Goal: Information Seeking & Learning: Learn about a topic

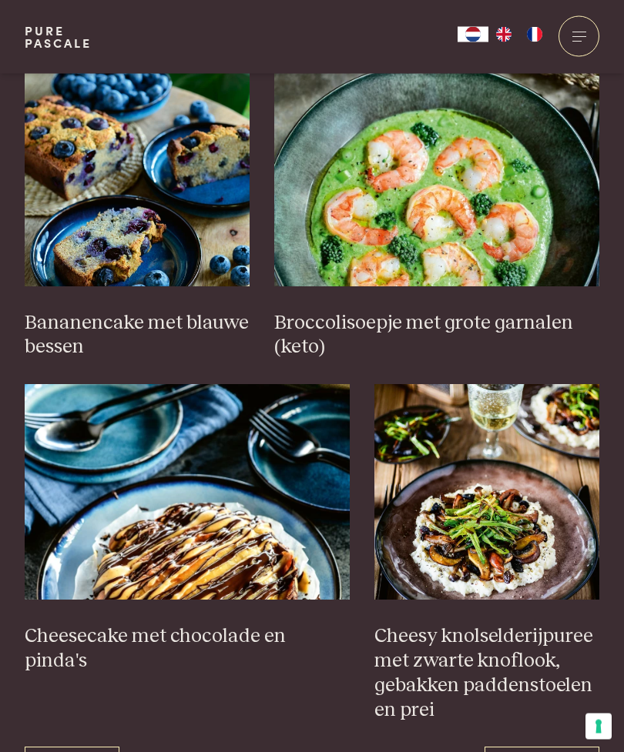
scroll to position [1925, 0]
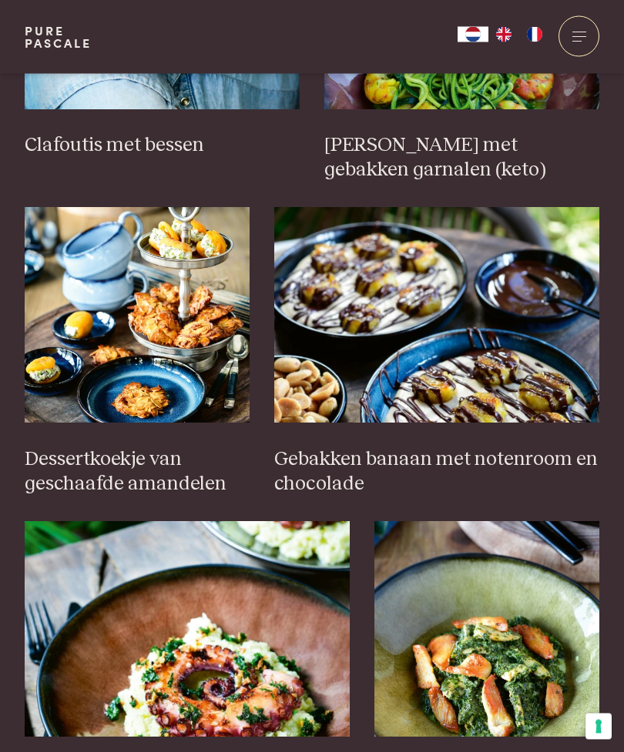
scroll to position [872, 0]
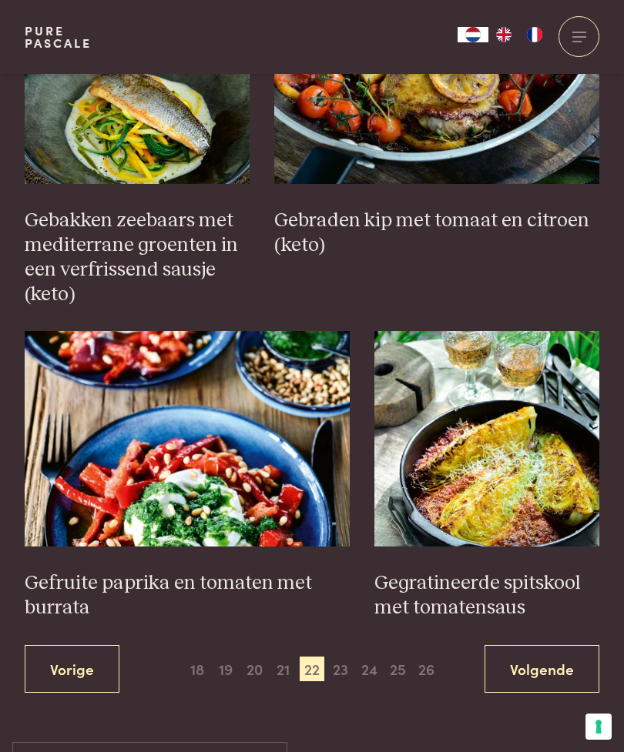
click at [540, 653] on link "Volgende" at bounding box center [541, 669] width 115 height 48
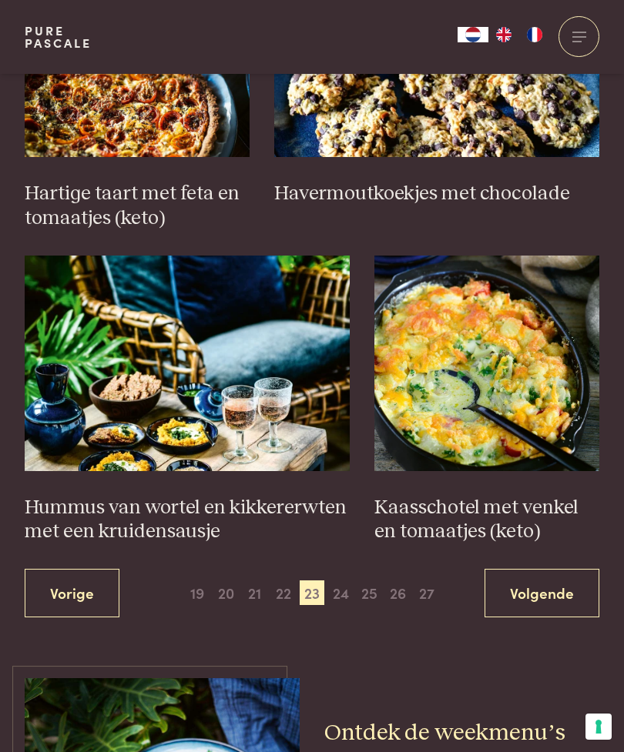
scroll to position [2153, 0]
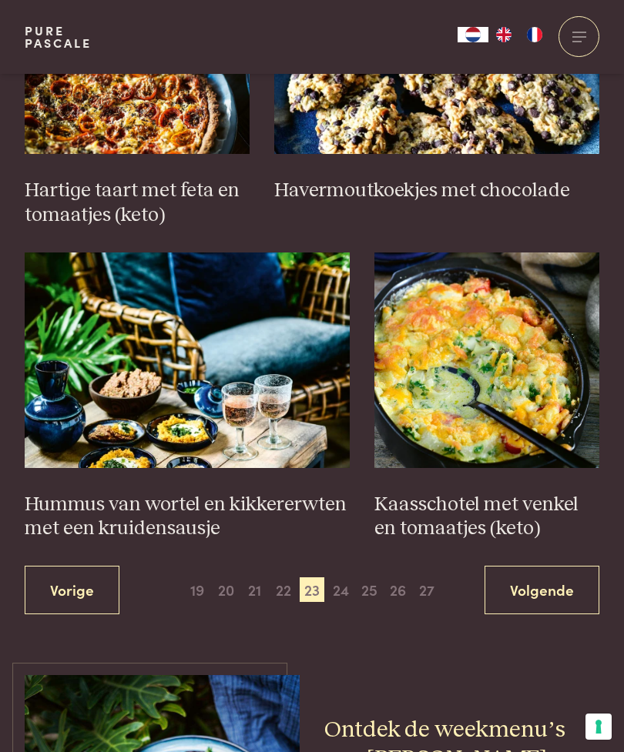
click at [560, 573] on link "Volgende" at bounding box center [541, 590] width 115 height 48
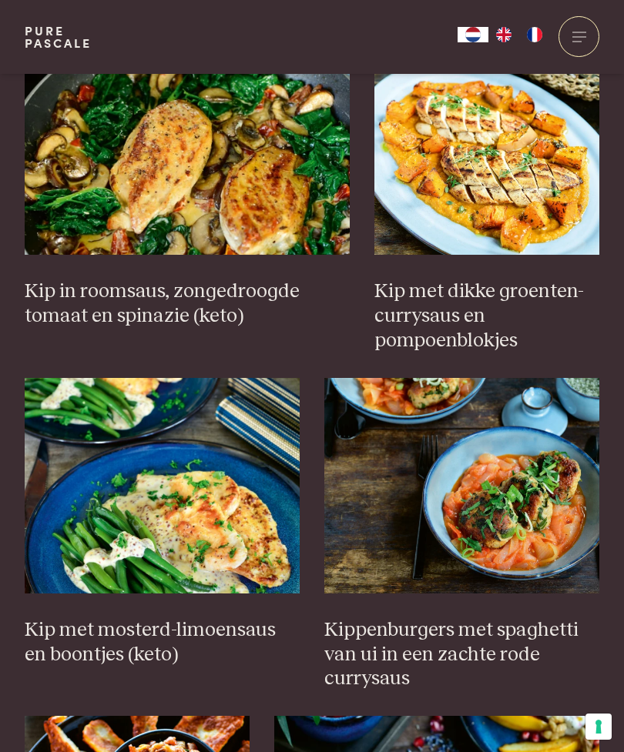
scroll to position [1376, 0]
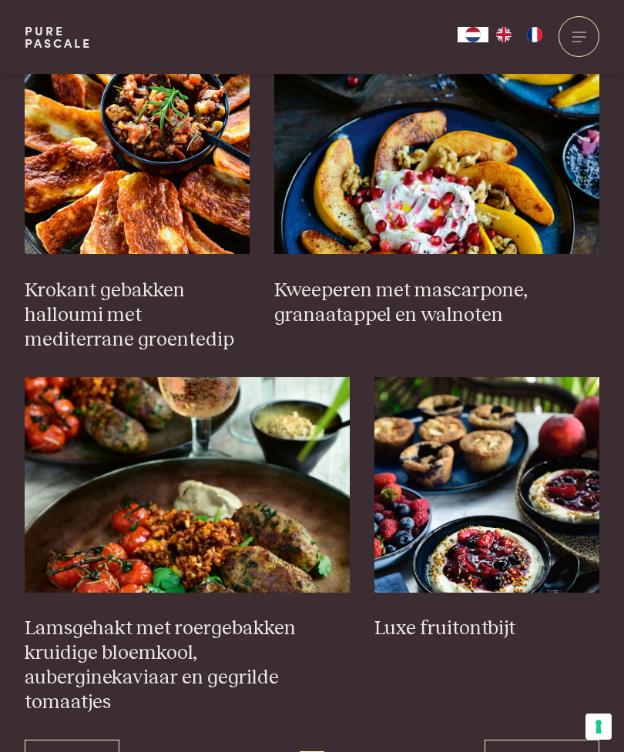
click at [540, 740] on link "Volgende" at bounding box center [541, 764] width 115 height 48
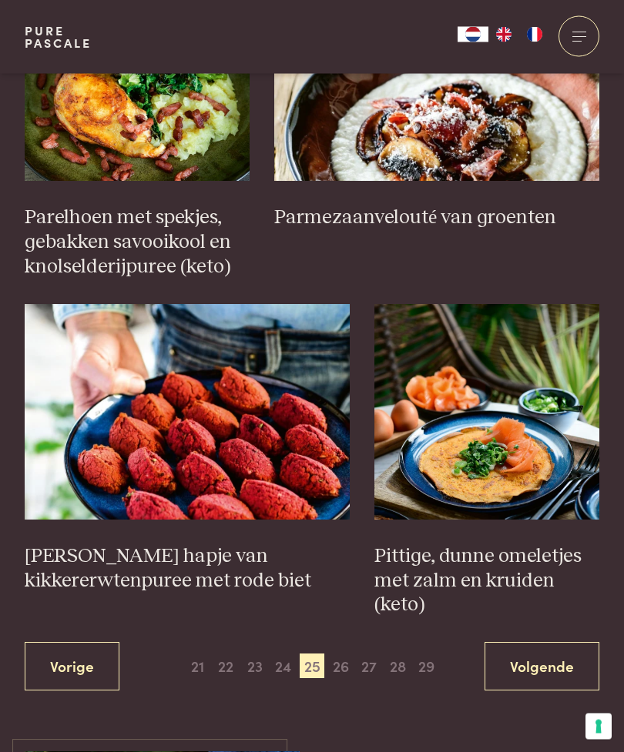
scroll to position [2078, 0]
click at [543, 642] on link "Volgende" at bounding box center [541, 666] width 115 height 48
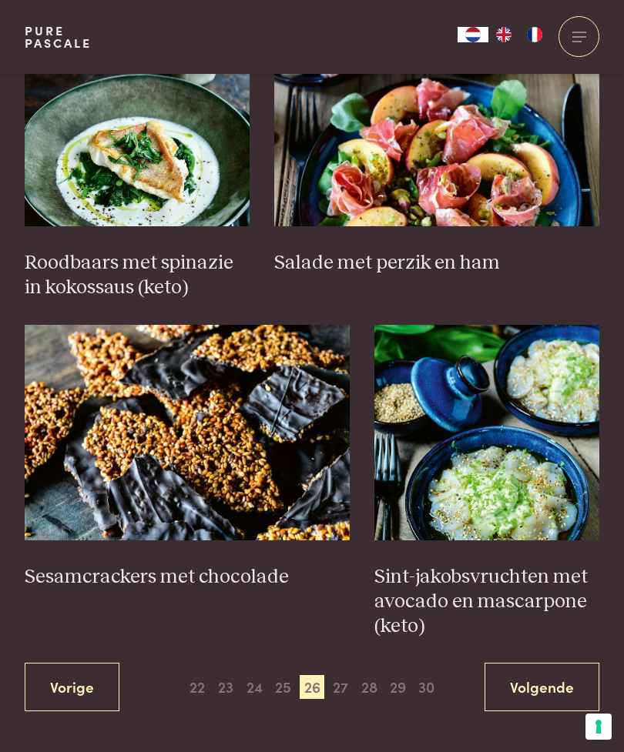
scroll to position [2037, 0]
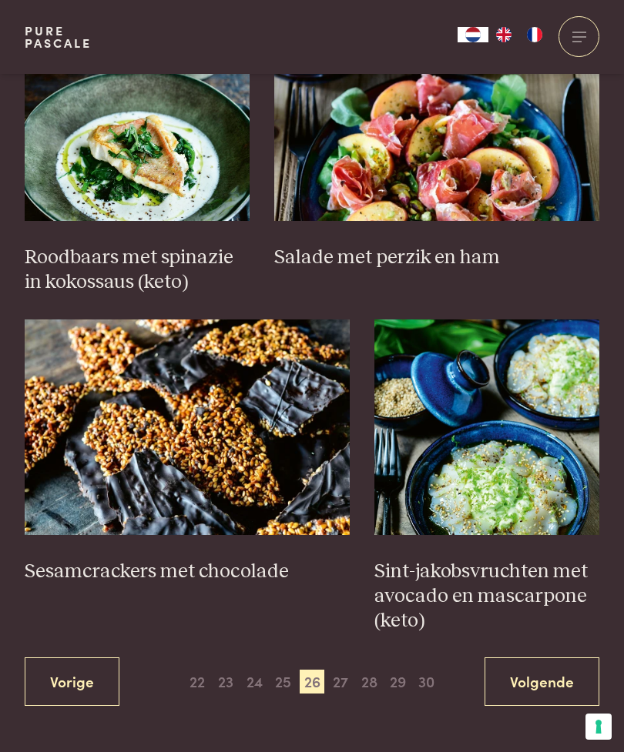
click at [266, 450] on img at bounding box center [187, 427] width 325 height 216
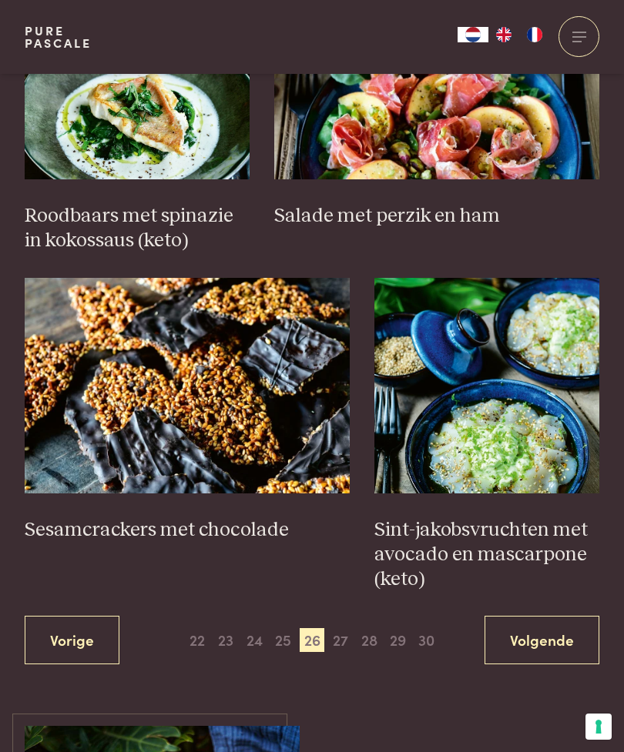
scroll to position [2088, 0]
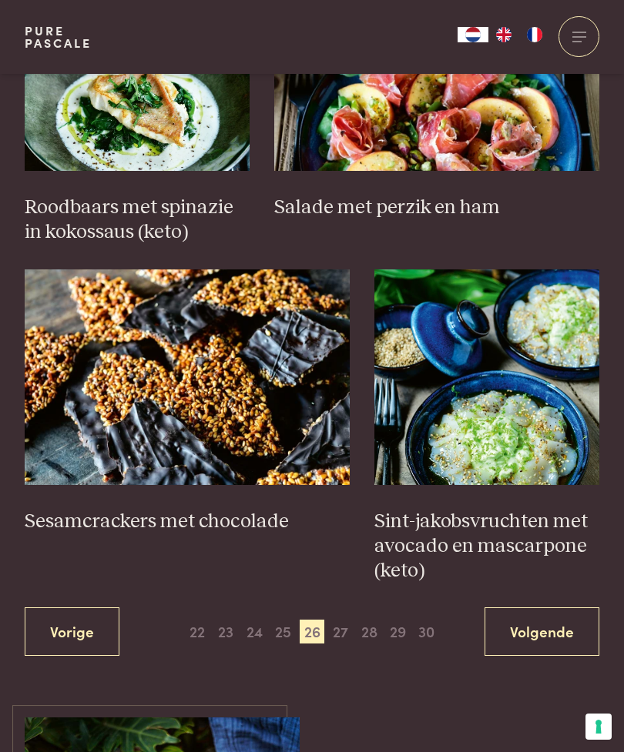
click at [556, 619] on link "Volgende" at bounding box center [541, 631] width 115 height 48
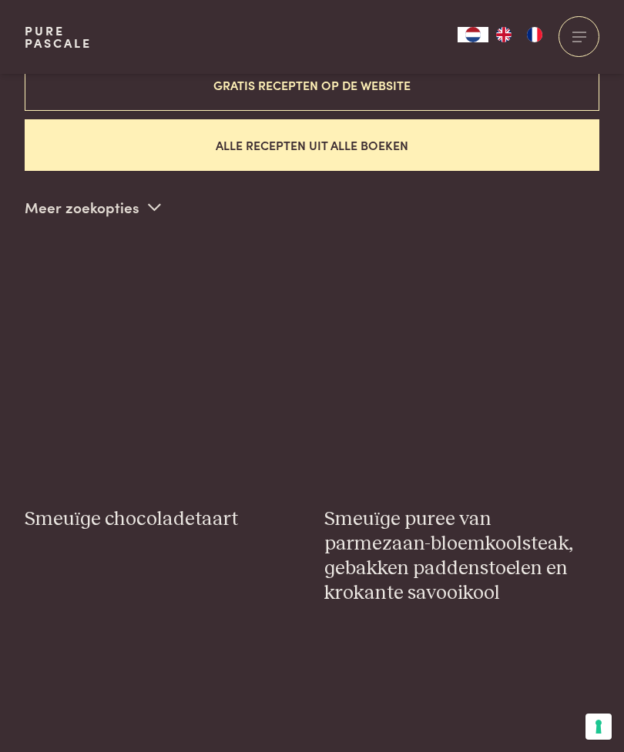
scroll to position [421, 0]
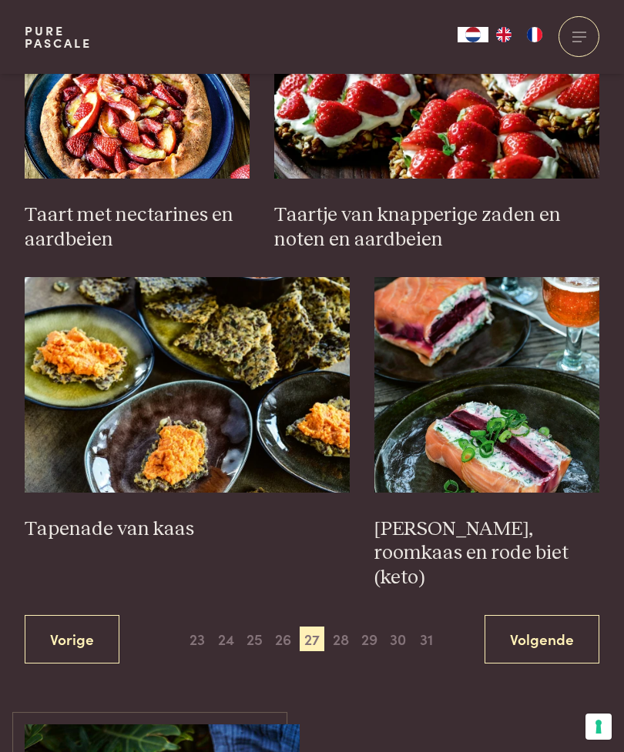
click at [553, 626] on link "Volgende" at bounding box center [541, 639] width 115 height 48
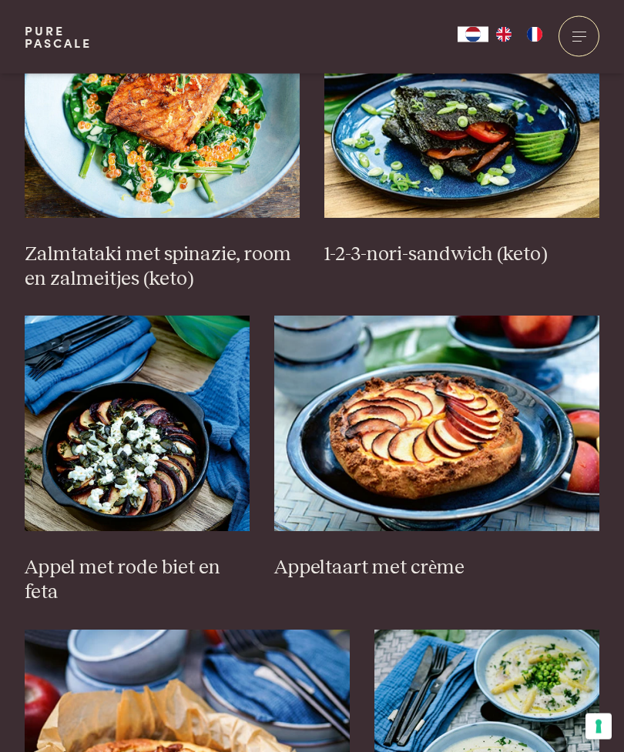
scroll to position [1727, 0]
click at [516, 464] on img at bounding box center [436, 424] width 325 height 216
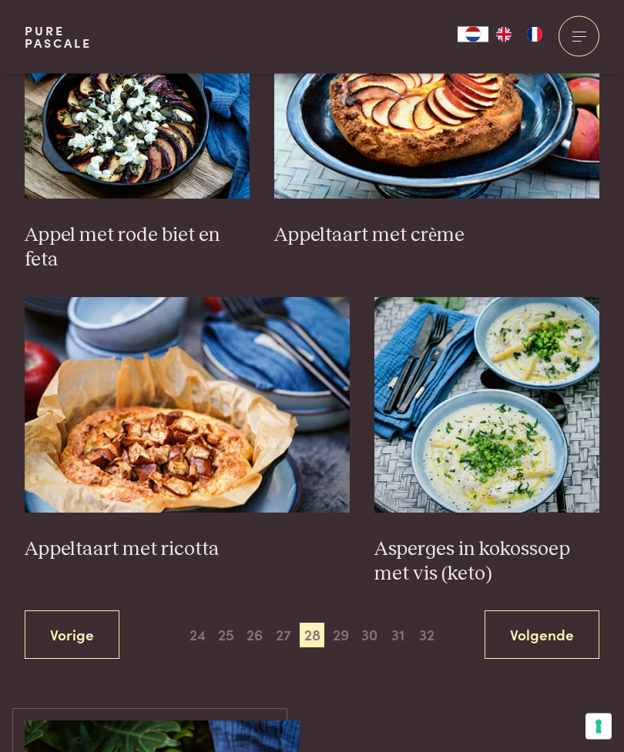
scroll to position [2060, 0]
click at [567, 610] on link "Volgende" at bounding box center [541, 634] width 115 height 48
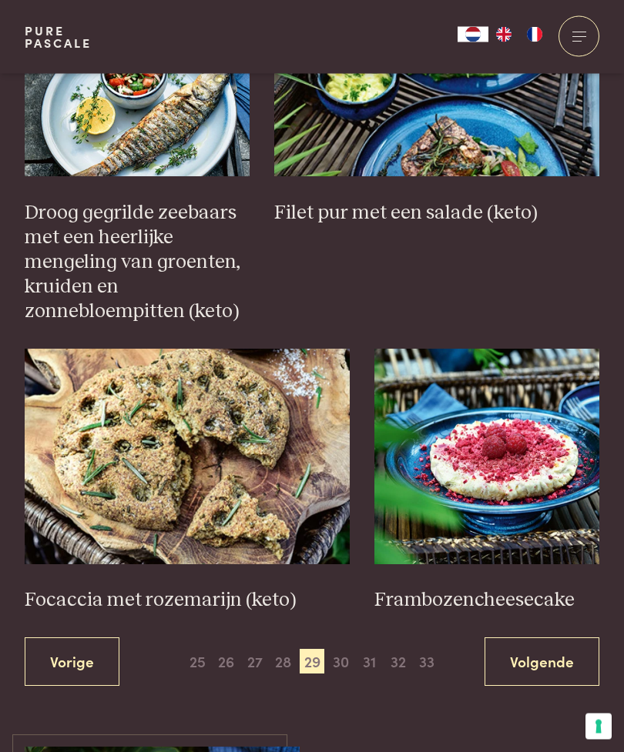
scroll to position [2082, 0]
click at [274, 454] on img at bounding box center [187, 457] width 325 height 216
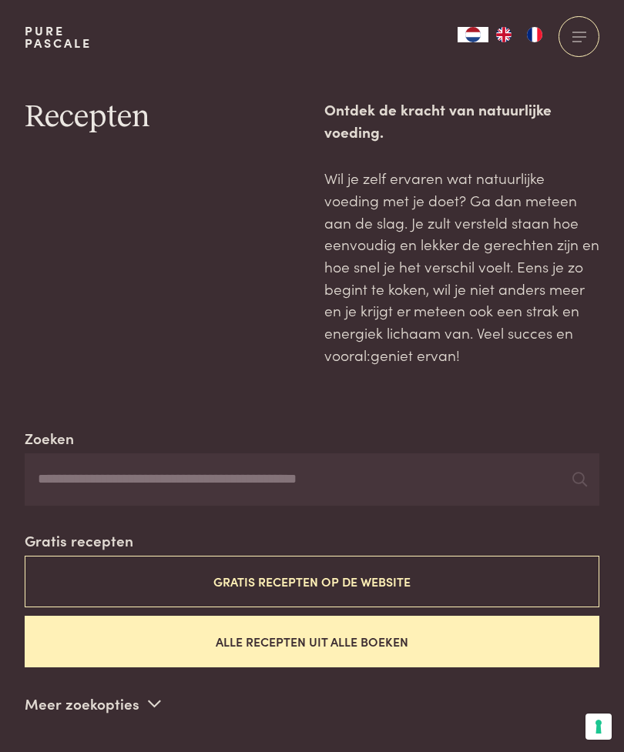
scroll to position [2132, 0]
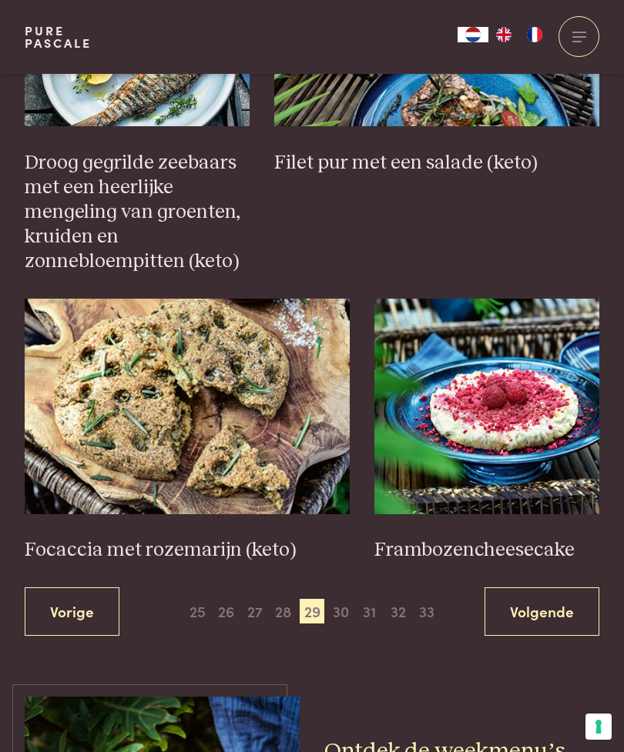
click at [547, 592] on link "Volgende" at bounding box center [541, 611] width 115 height 48
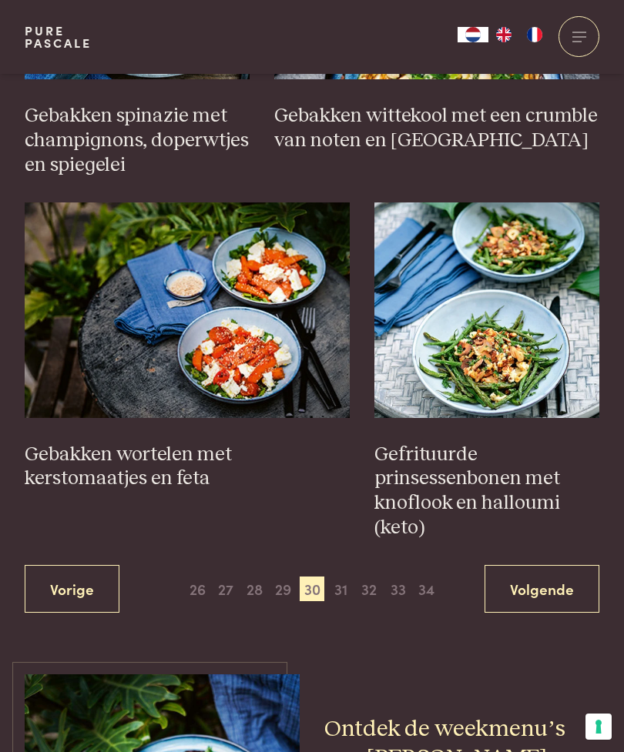
click at [565, 570] on link "Volgende" at bounding box center [541, 589] width 115 height 48
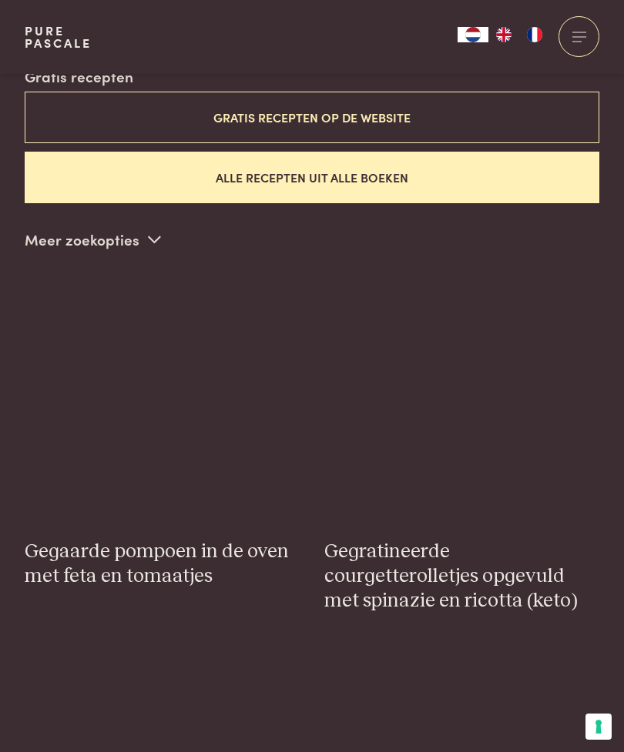
scroll to position [421, 0]
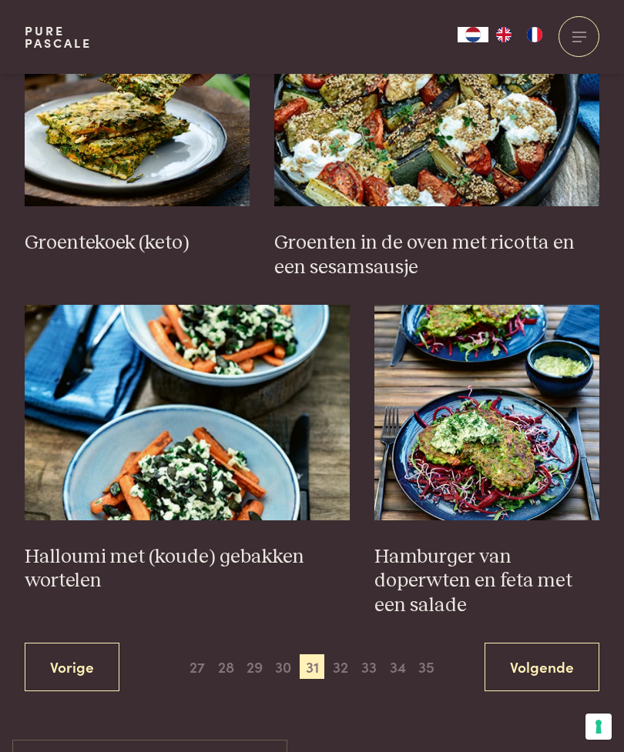
click at [543, 660] on link "Volgende" at bounding box center [541, 667] width 115 height 48
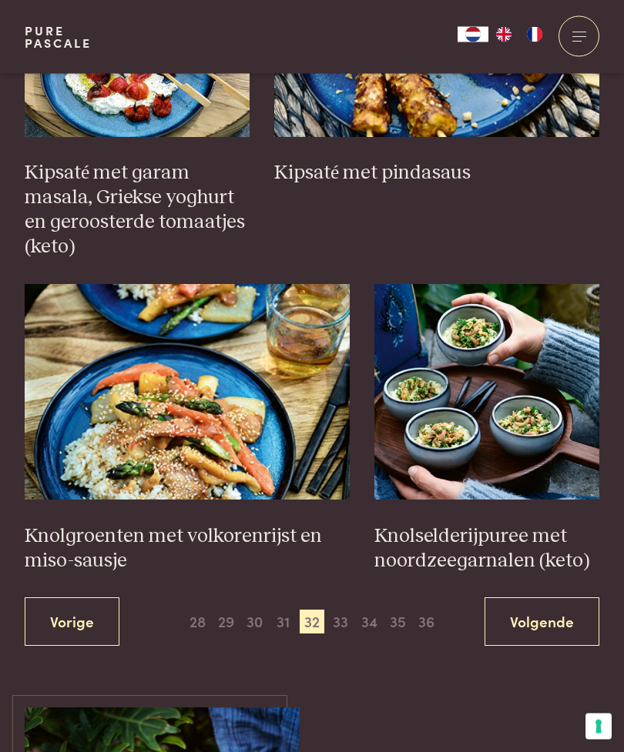
scroll to position [2098, 0]
click at [560, 607] on link "Volgende" at bounding box center [541, 621] width 115 height 48
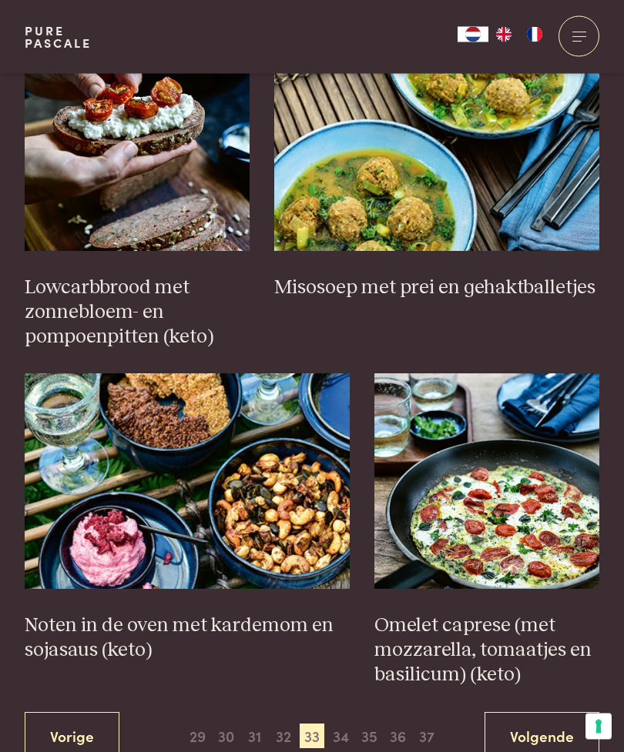
scroll to position [2082, 0]
click at [181, 169] on img at bounding box center [137, 143] width 225 height 216
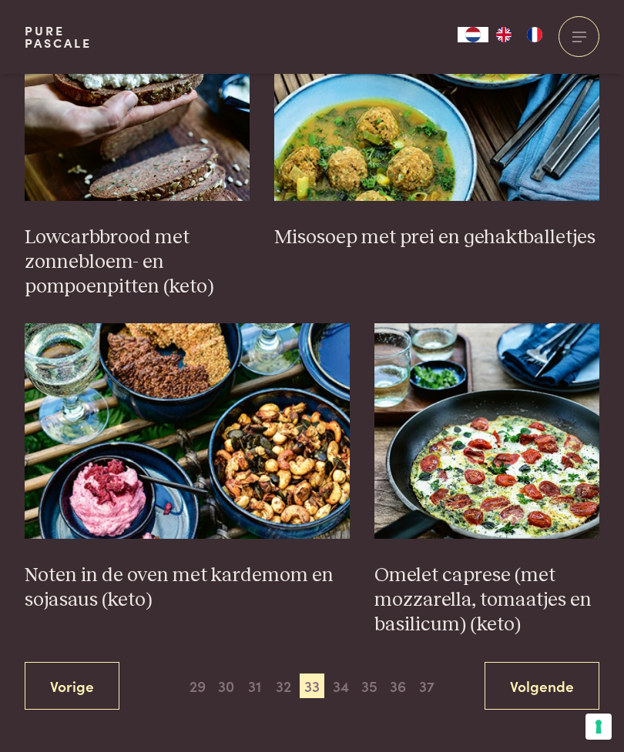
click at [554, 662] on link "Volgende" at bounding box center [541, 686] width 115 height 48
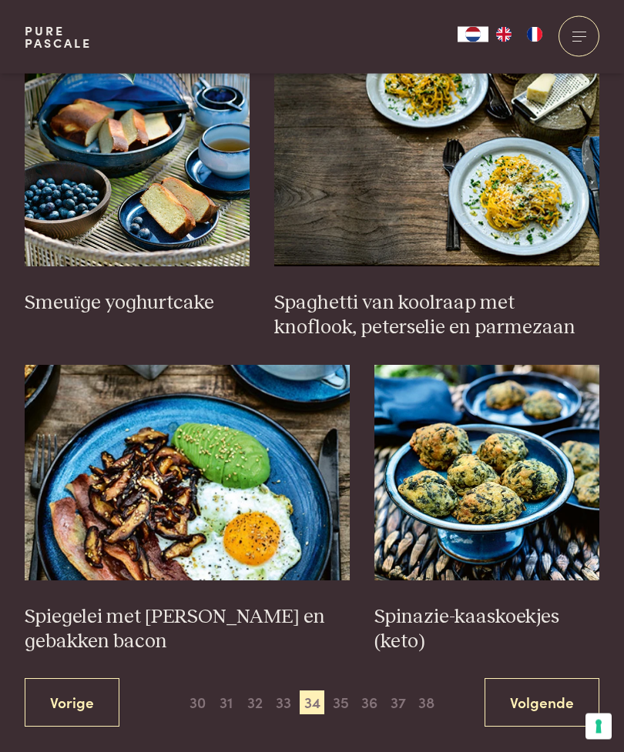
scroll to position [2029, 0]
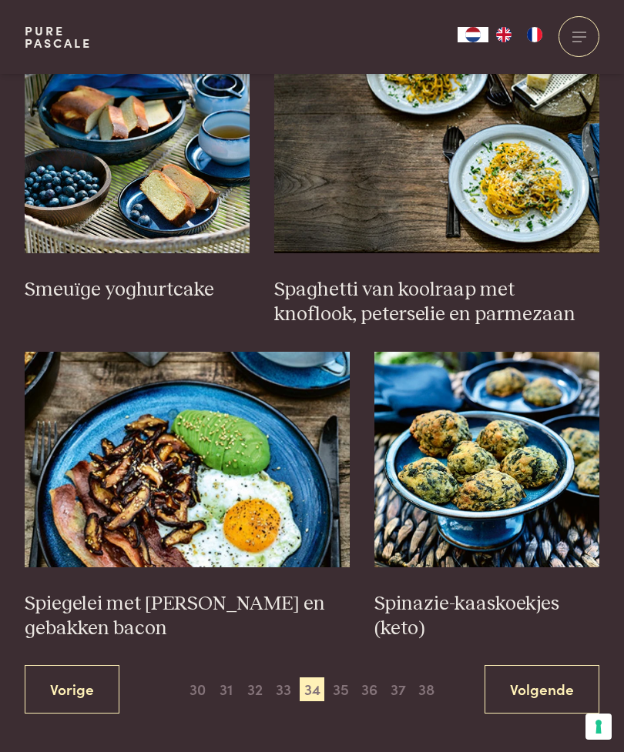
click at [555, 685] on link "Volgende" at bounding box center [541, 689] width 115 height 48
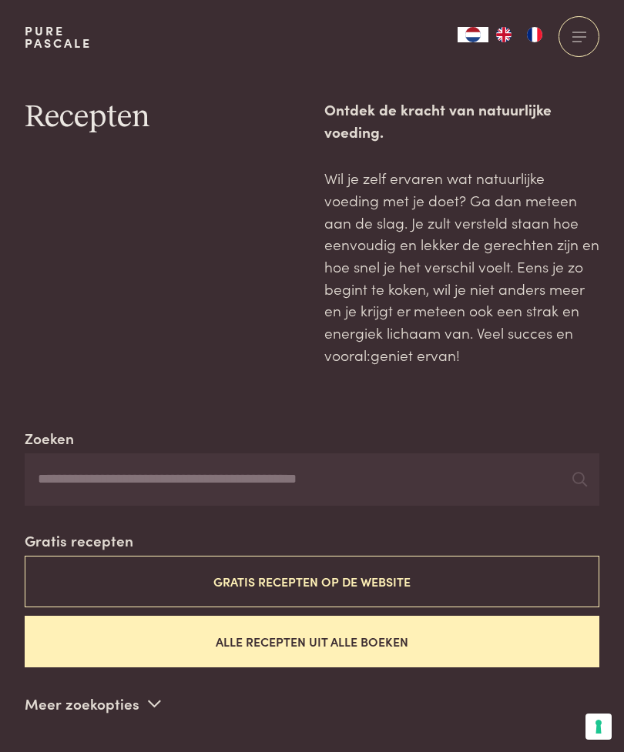
click at [351, 471] on input "Zoeken" at bounding box center [312, 479] width 574 height 52
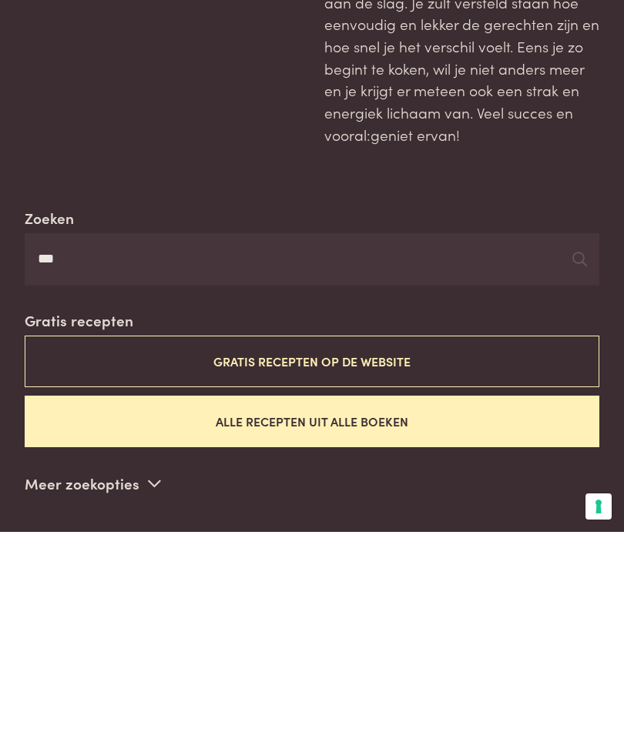
type input "***"
click at [403, 556] on button "Gratis recepten op de website" at bounding box center [312, 582] width 574 height 52
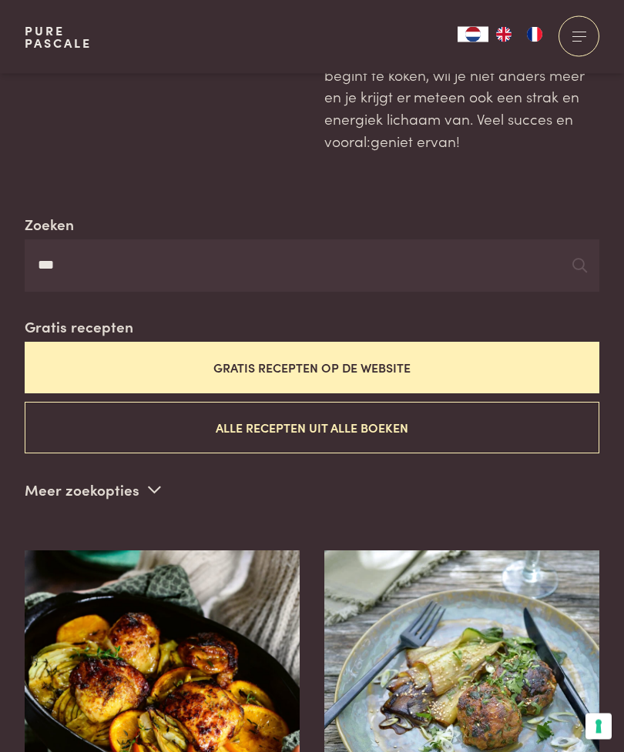
scroll to position [209, 0]
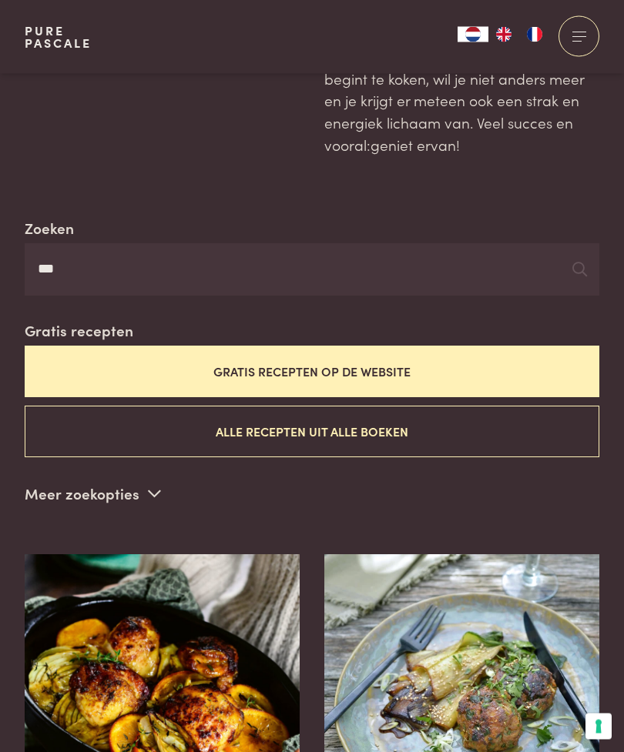
click at [363, 426] on button "Alle recepten uit alle boeken" at bounding box center [312, 432] width 574 height 52
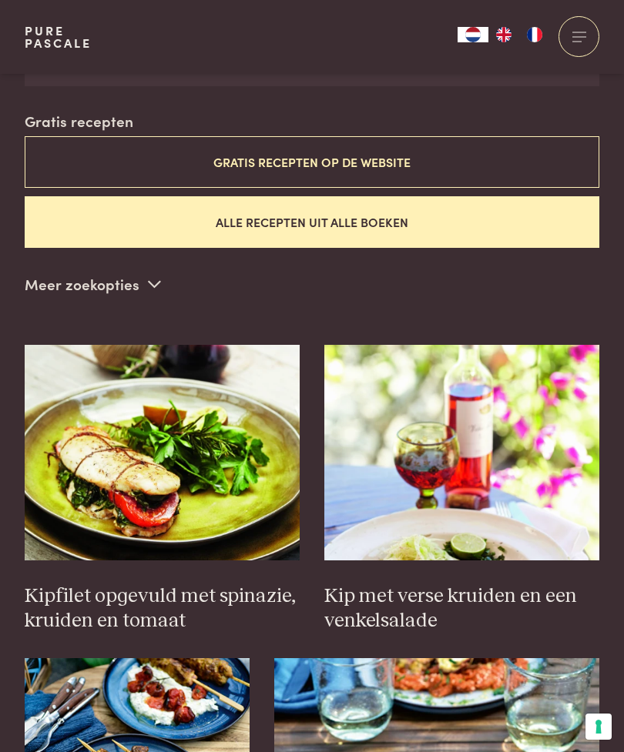
scroll to position [421, 0]
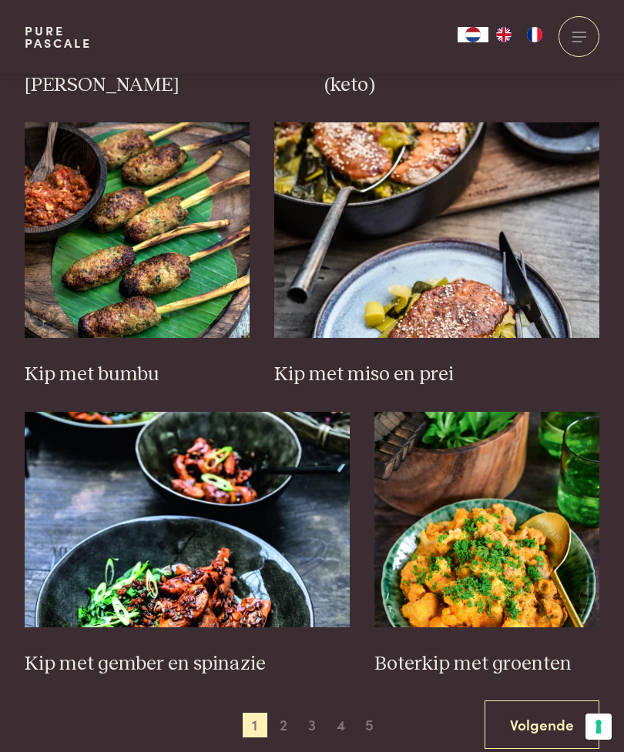
click at [557, 701] on link "Volgende" at bounding box center [541, 725] width 115 height 48
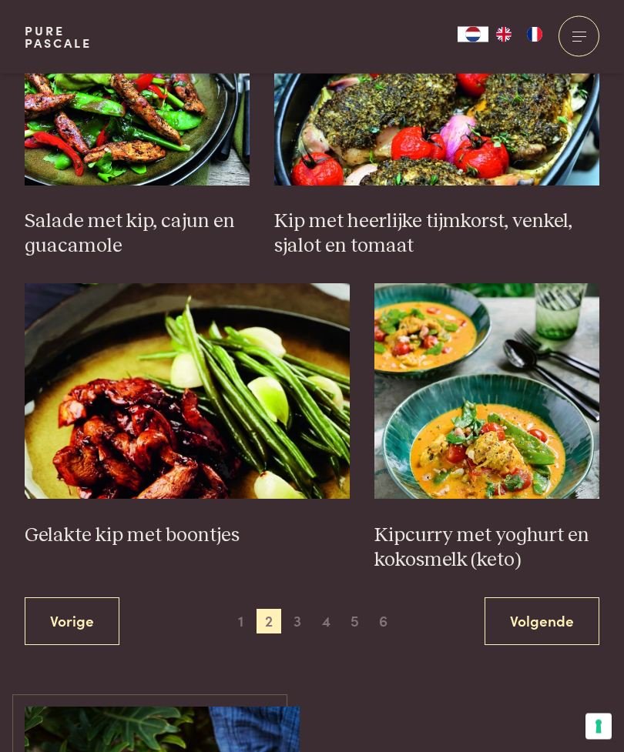
scroll to position [2054, 0]
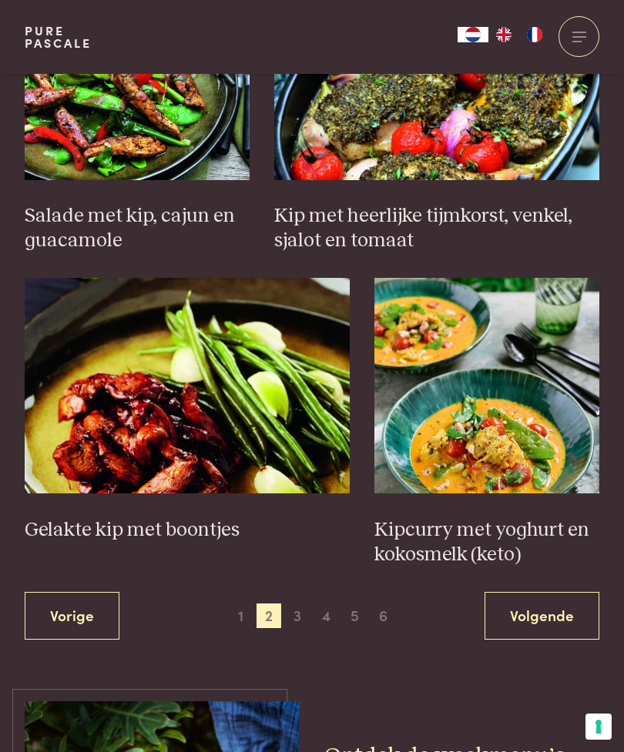
click at [547, 605] on link "Volgende" at bounding box center [541, 616] width 115 height 48
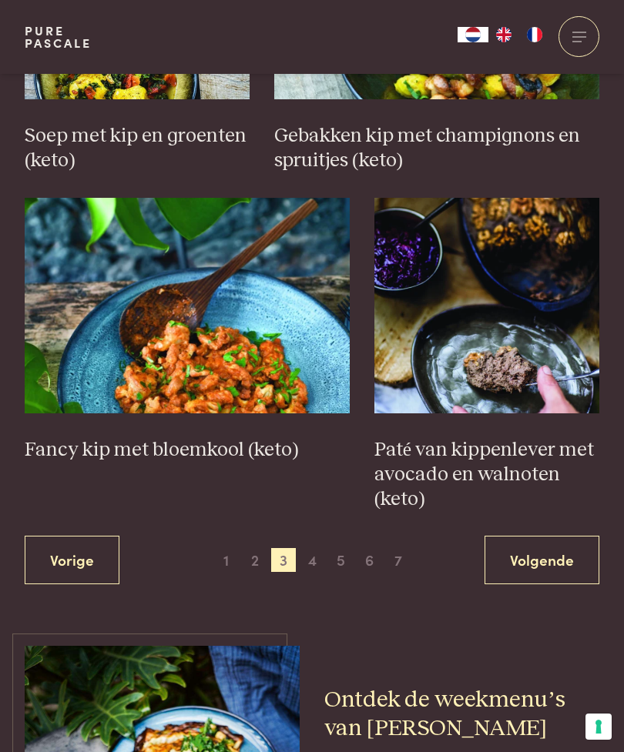
scroll to position [2166, 0]
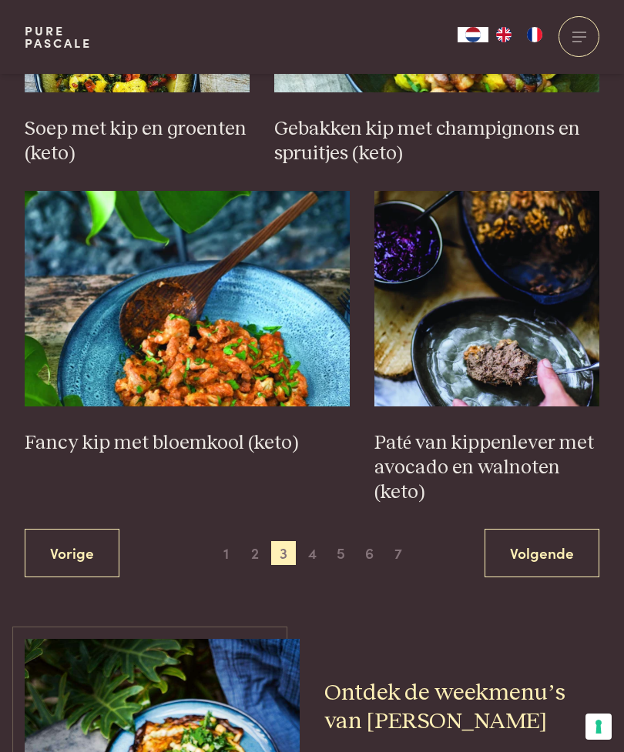
click at [565, 540] on link "Volgende" at bounding box center [541, 553] width 115 height 48
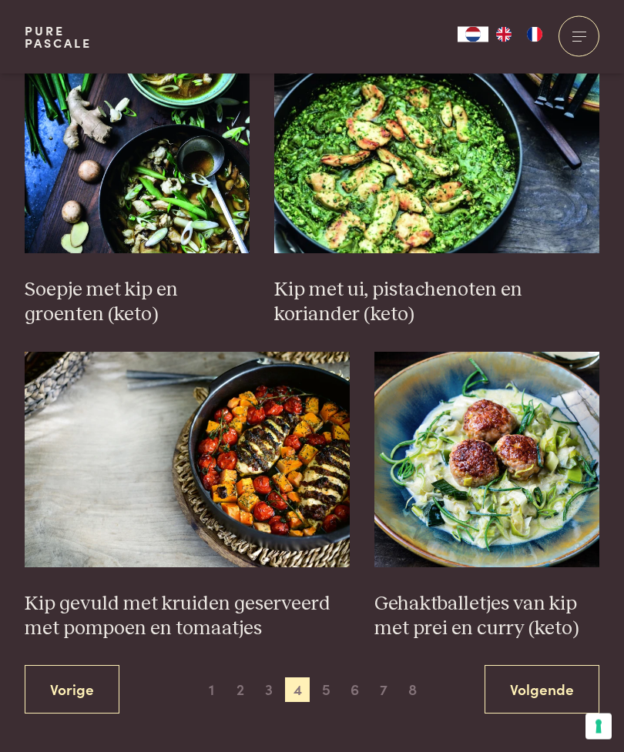
scroll to position [2006, 0]
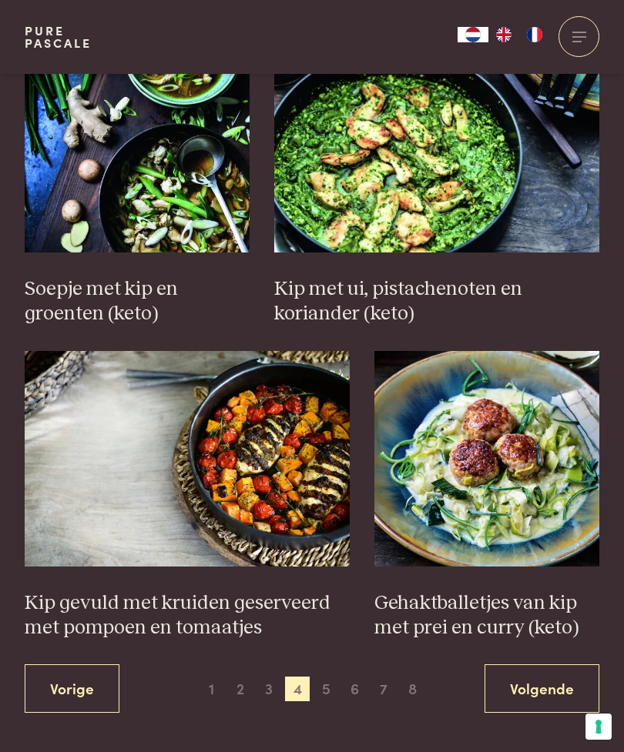
click at [554, 684] on link "Volgende" at bounding box center [541, 688] width 115 height 48
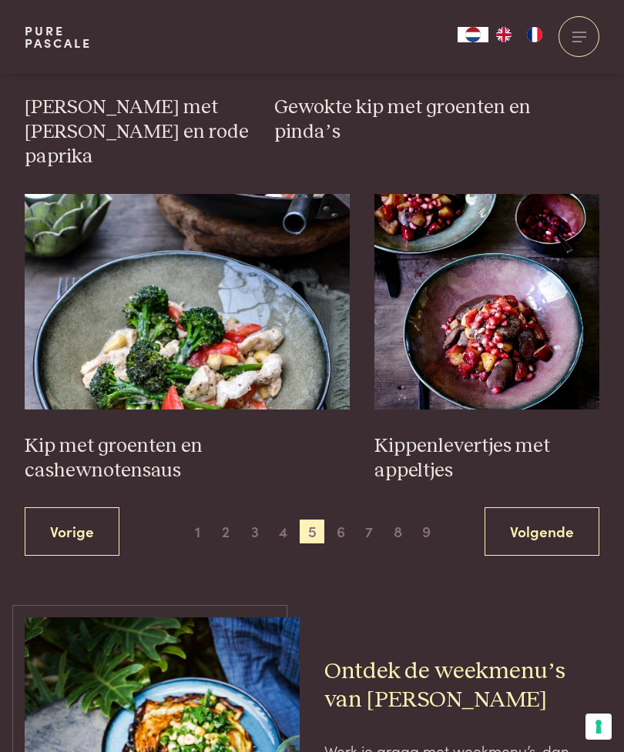
scroll to position [2197, 0]
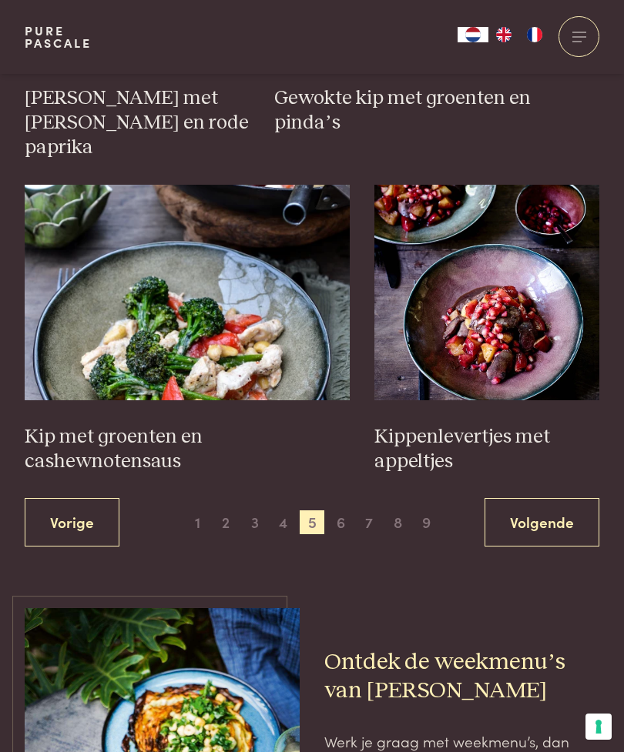
click at [560, 498] on link "Volgende" at bounding box center [541, 522] width 115 height 48
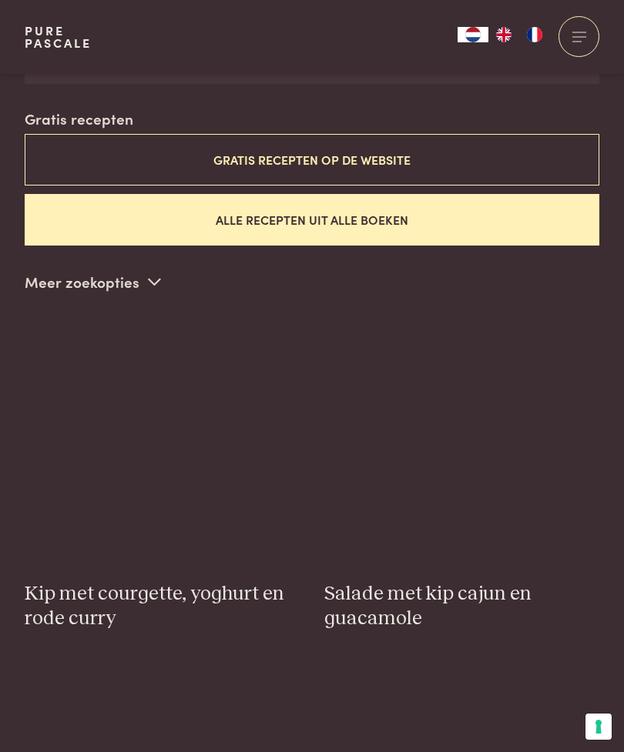
scroll to position [421, 0]
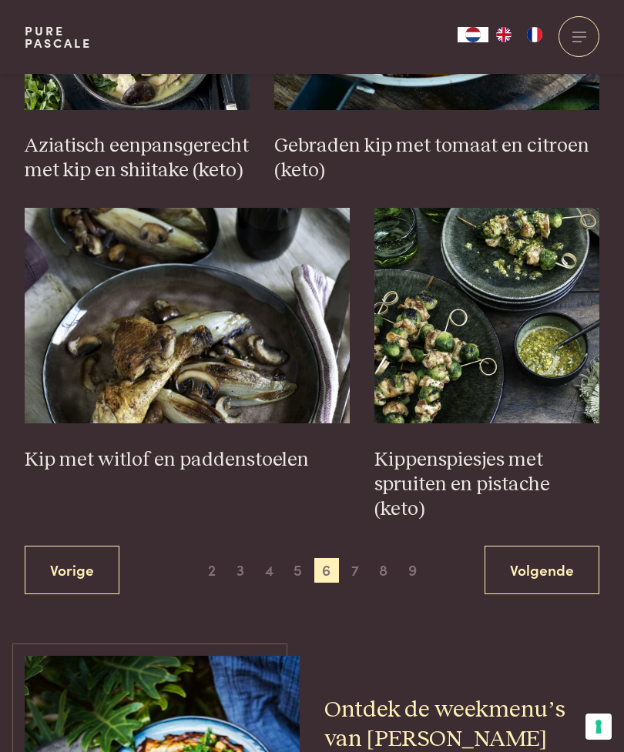
click at [555, 557] on link "Volgende" at bounding box center [541, 570] width 115 height 48
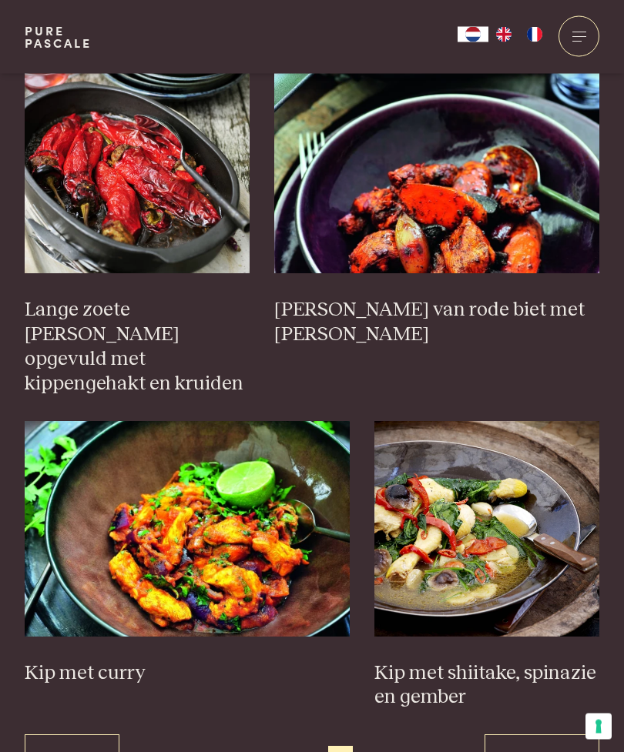
scroll to position [1986, 0]
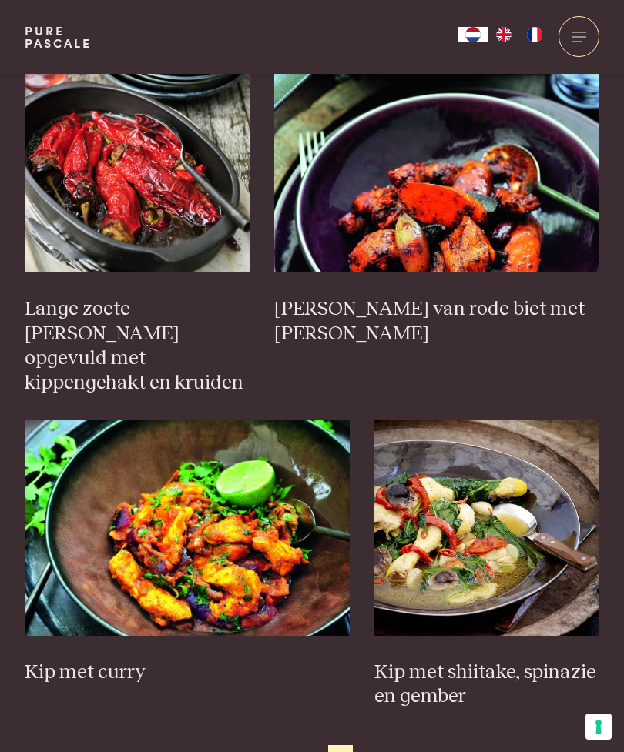
click at [559, 734] on link "Volgende" at bounding box center [541, 758] width 115 height 48
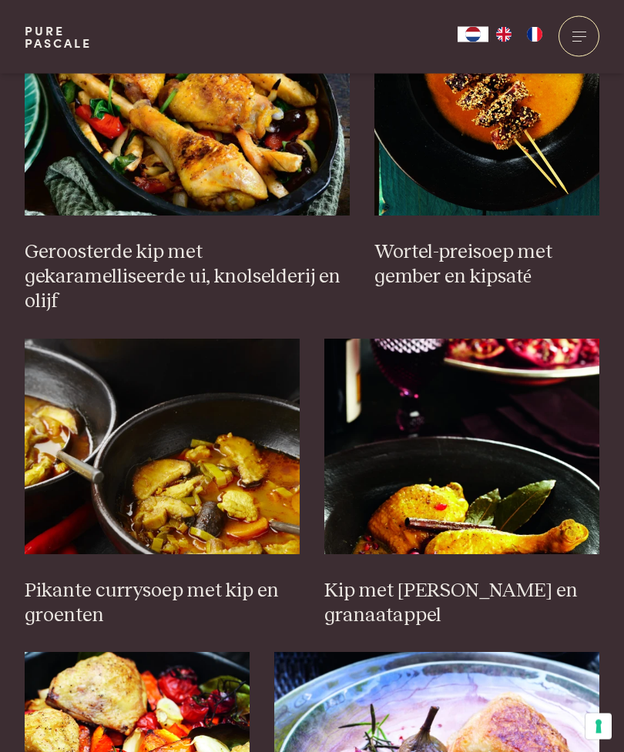
scroll to position [1460, 0]
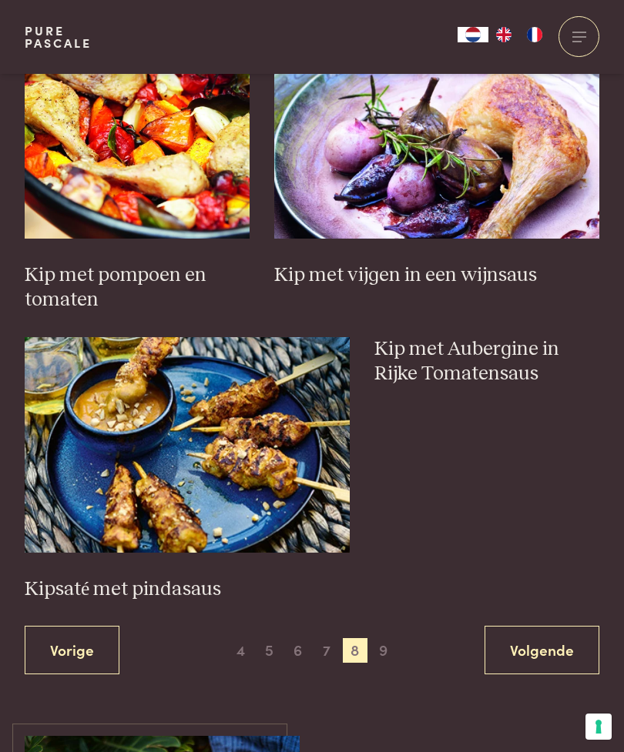
click at [540, 650] on link "Volgende" at bounding box center [541, 650] width 115 height 48
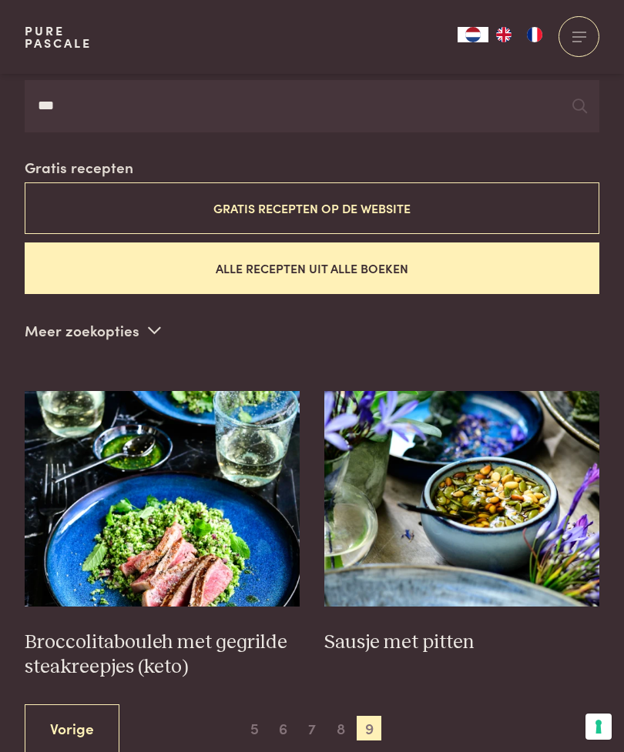
scroll to position [367, 0]
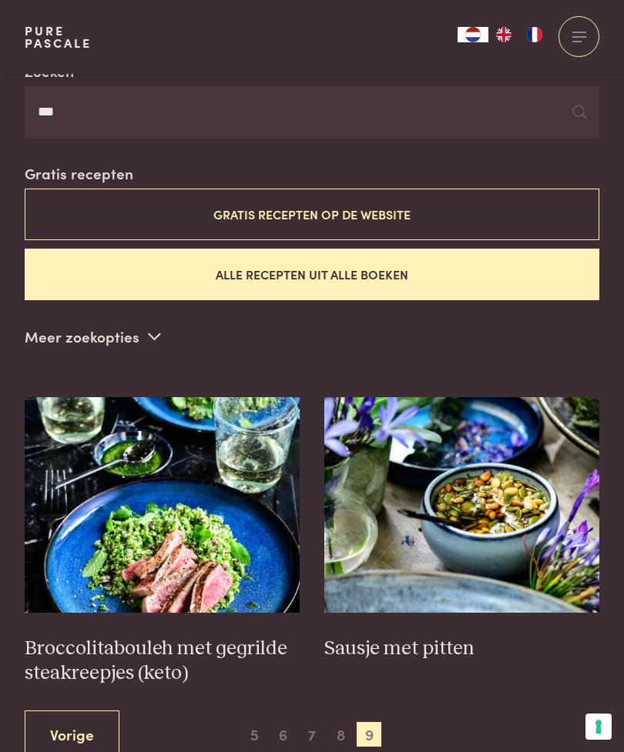
click at [256, 727] on span "5" at bounding box center [254, 734] width 25 height 25
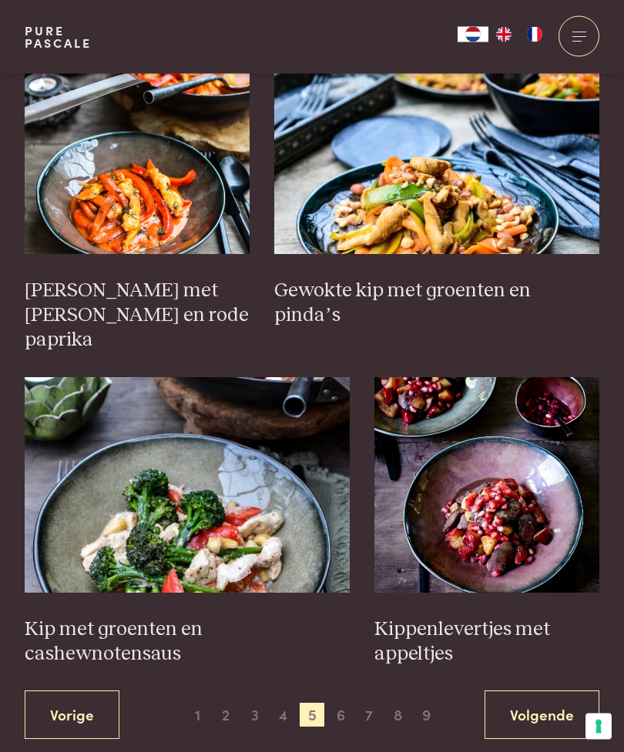
scroll to position [2005, 0]
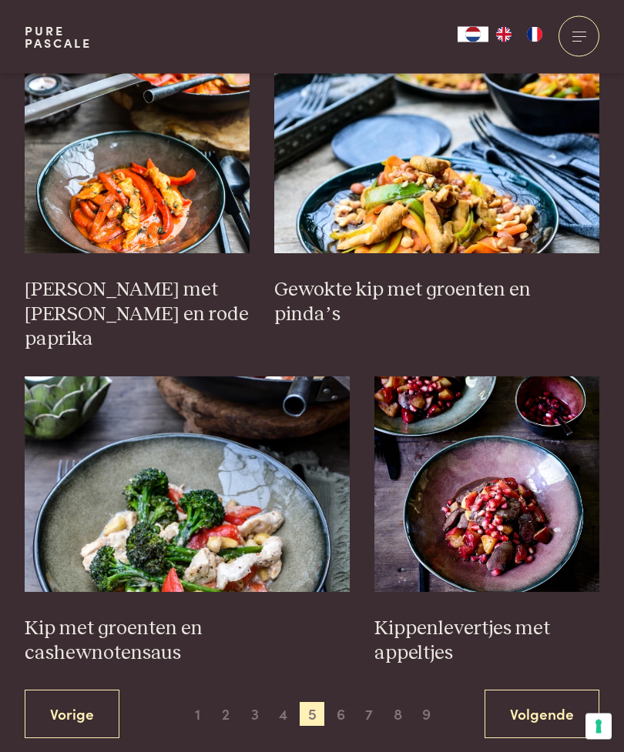
click at [229, 703] on span "2" at bounding box center [226, 715] width 25 height 25
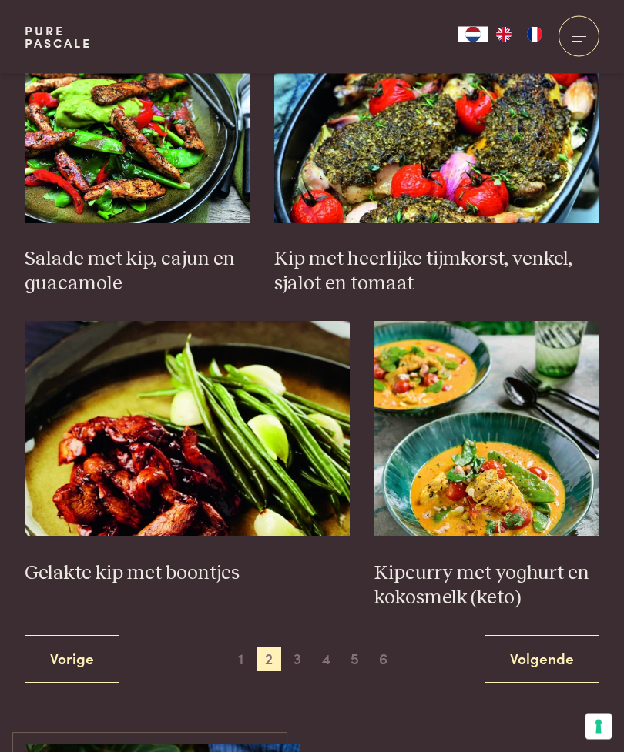
scroll to position [2011, 0]
click at [545, 460] on img at bounding box center [486, 429] width 225 height 216
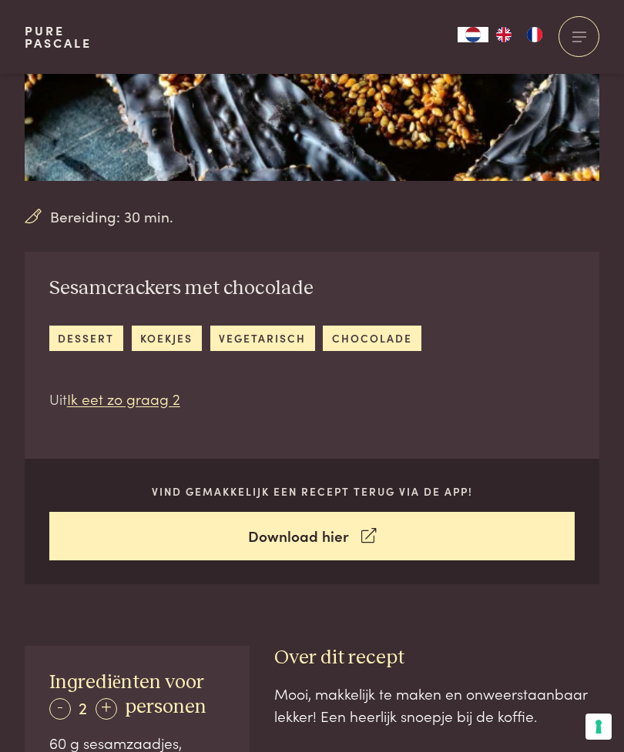
scroll to position [210, 0]
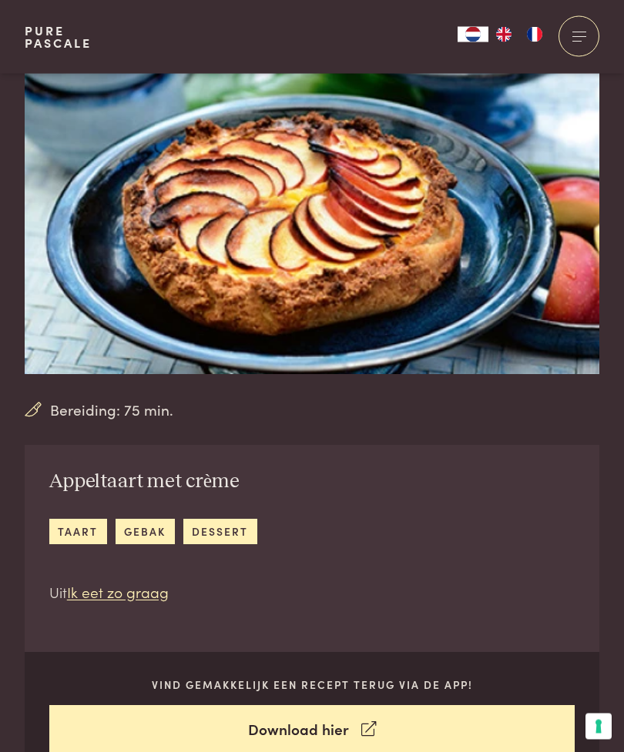
scroll to position [45, 0]
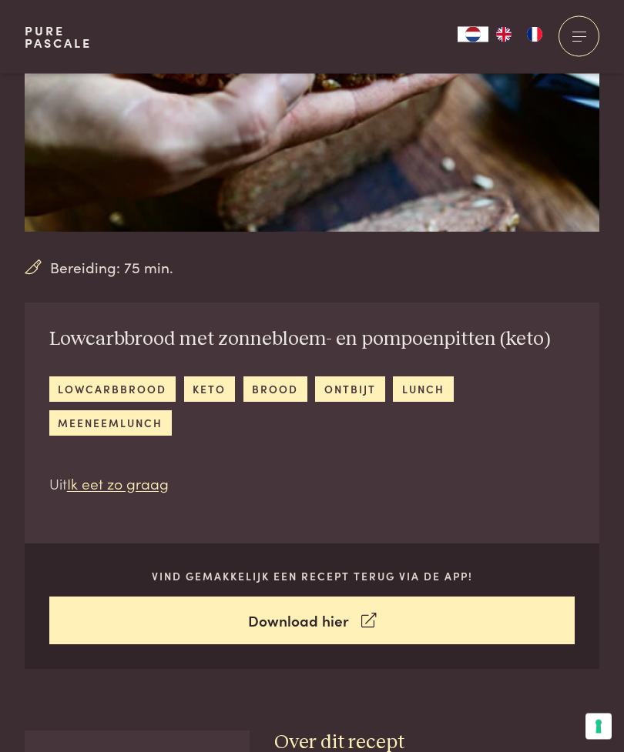
scroll to position [178, 0]
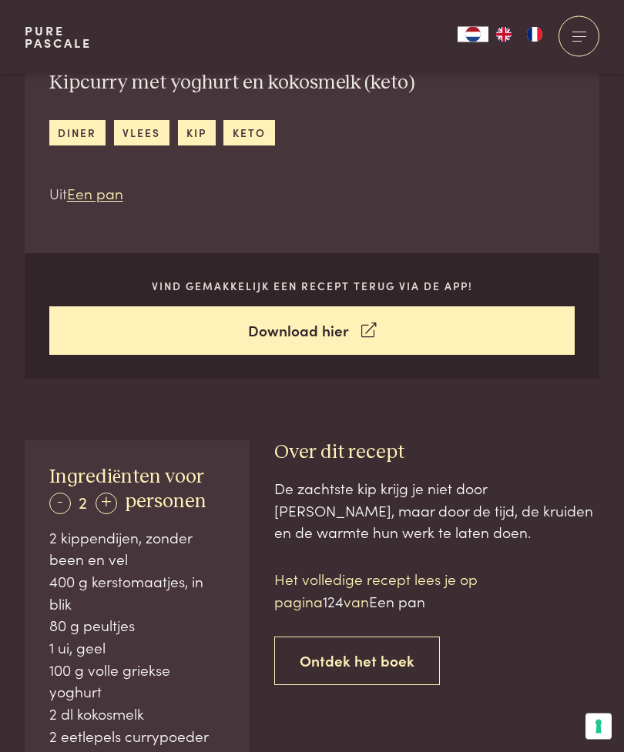
scroll to position [453, 0]
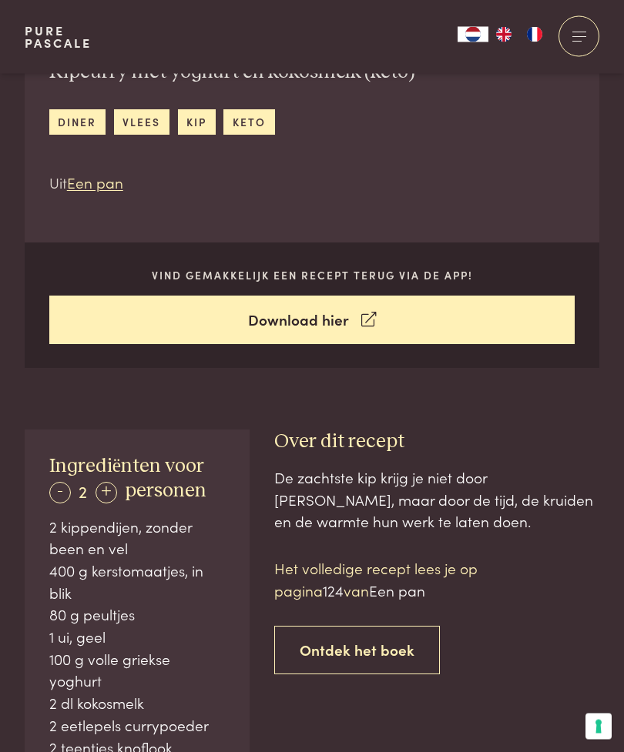
click at [28, 455] on div "Ingrediënten voor - 2 + personen 2 kippendijen, zonder been en vel 400 g kersto…" at bounding box center [137, 744] width 225 height 629
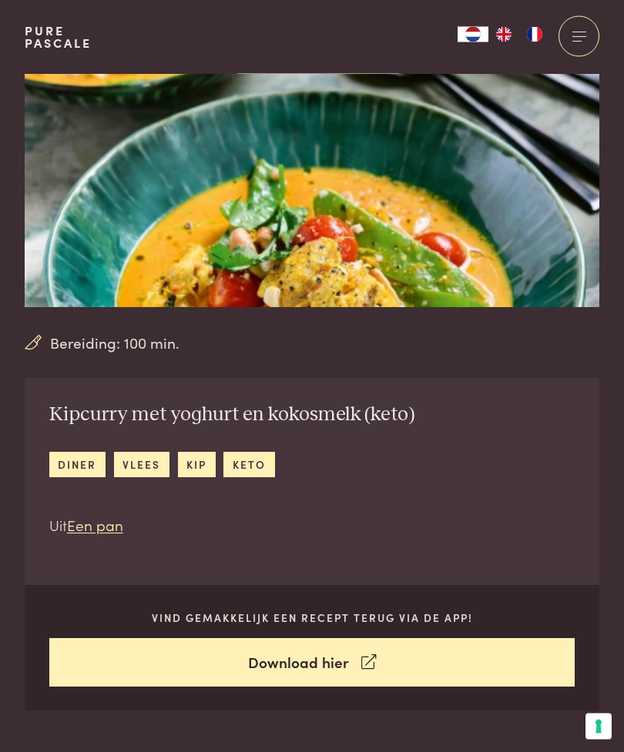
scroll to position [0, 0]
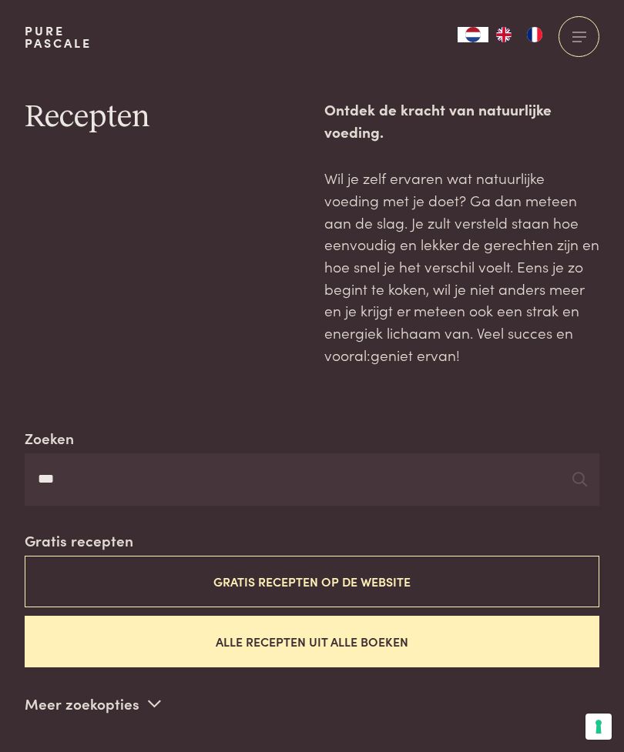
click at [496, 487] on input "***" at bounding box center [312, 479] width 574 height 52
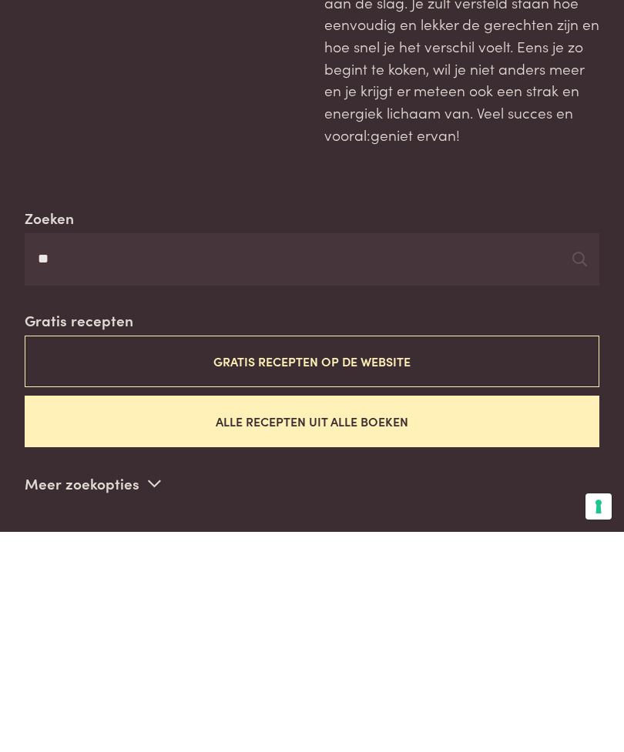
type input "*"
click at [370, 556] on button "Gratis recepten op de website" at bounding box center [312, 582] width 574 height 52
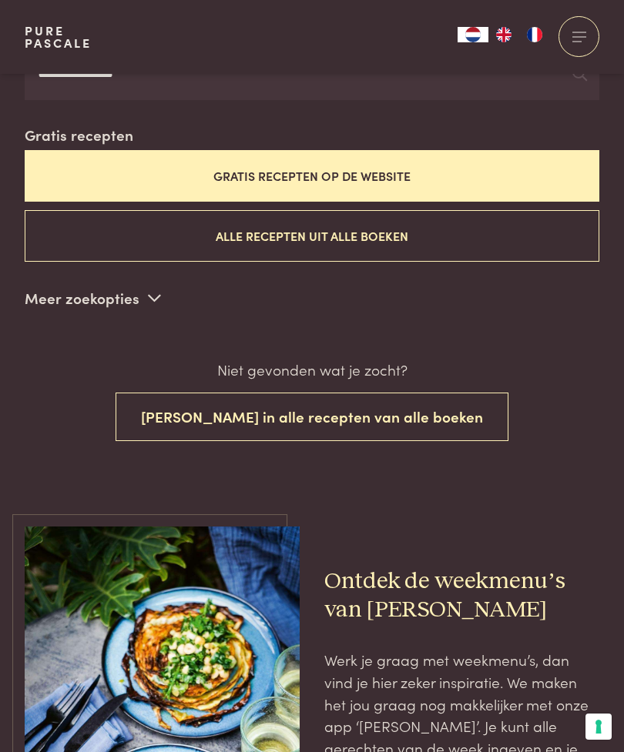
scroll to position [359, 0]
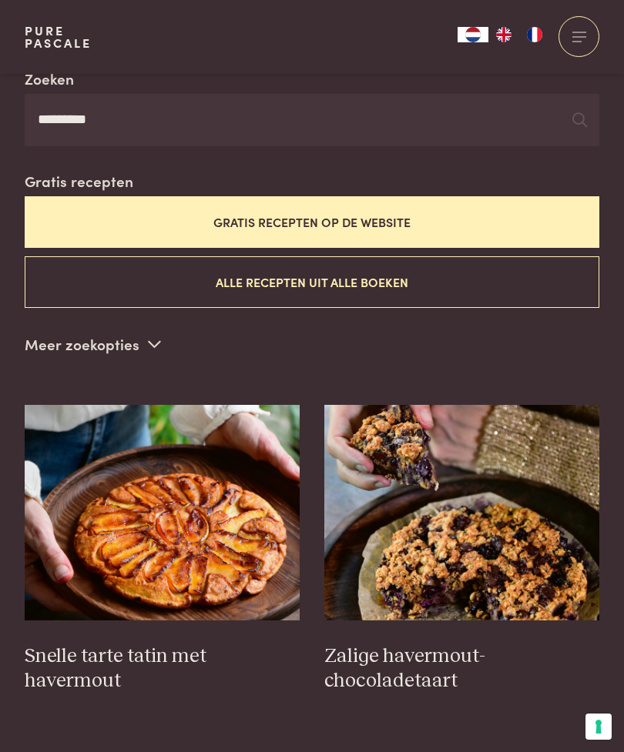
type input "*********"
click at [199, 539] on img at bounding box center [162, 513] width 275 height 216
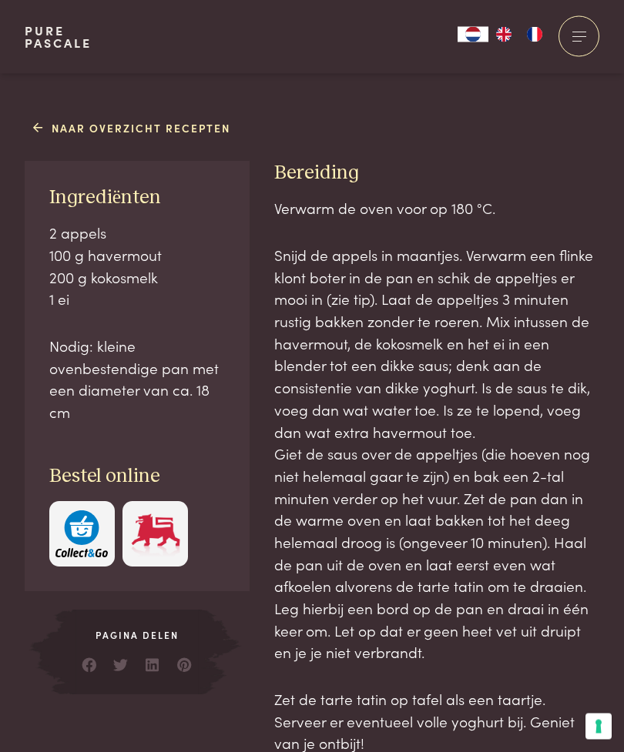
scroll to position [764, 0]
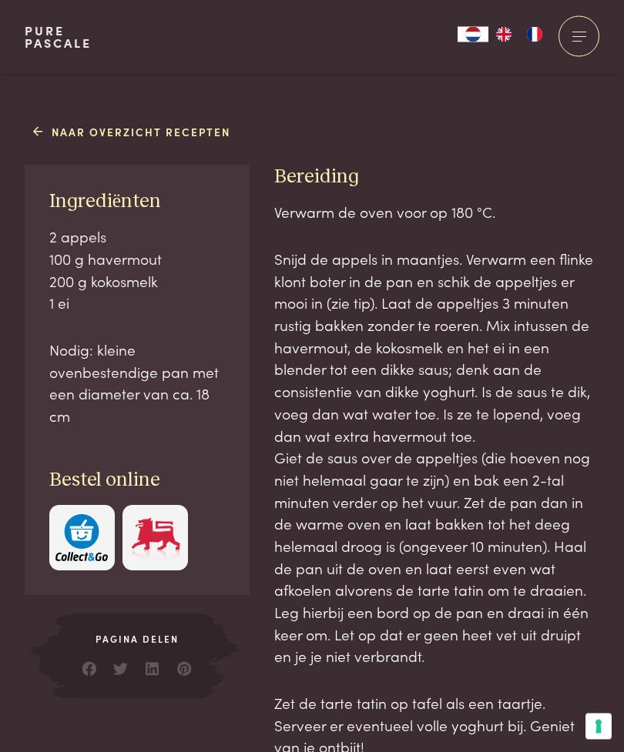
click at [464, 1] on div "Collecties Kitchenware Tableware Bathroom Interior Inspiratie Alles van Collect…" at bounding box center [528, 37] width 142 height 74
